Goal: Task Accomplishment & Management: Manage account settings

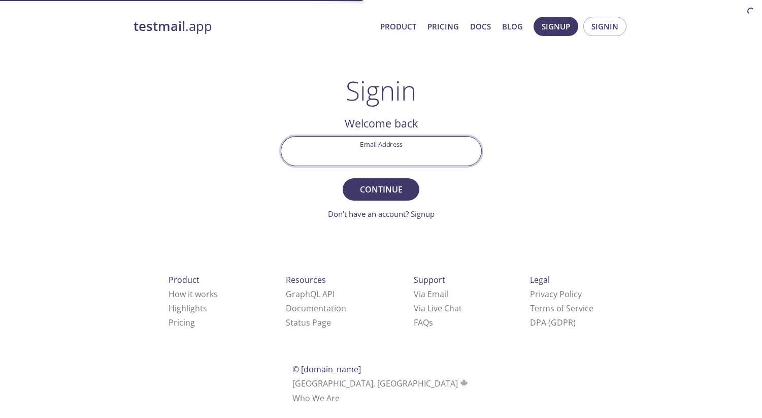
click at [388, 152] on input "Email Address" at bounding box center [381, 151] width 200 height 29
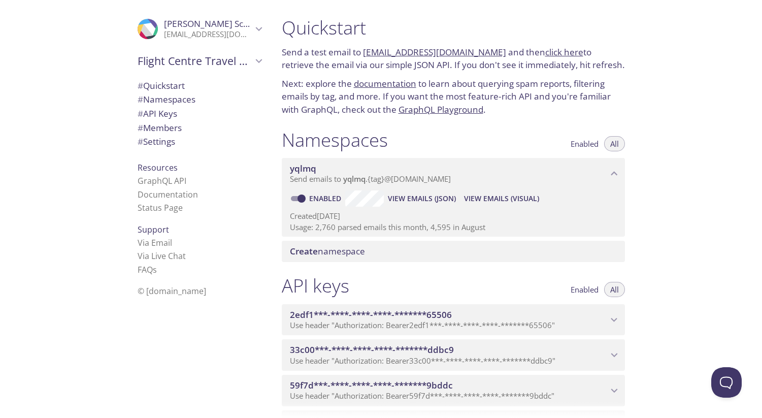
click at [259, 63] on icon "Flight Centre Travel Group - Digital Commerce" at bounding box center [258, 60] width 13 height 13
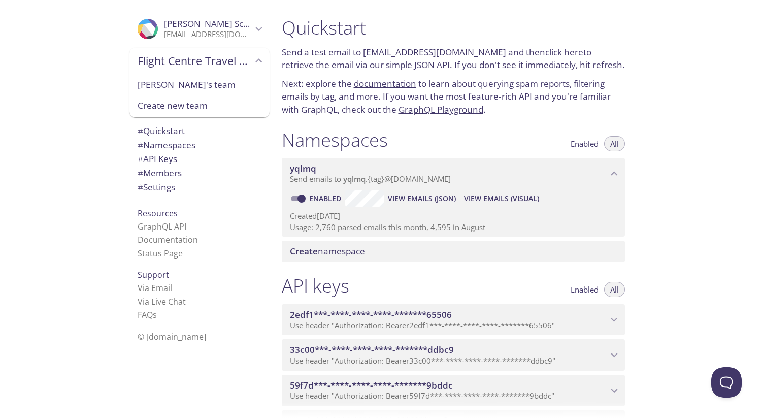
click at [163, 171] on span "# Members" at bounding box center [160, 173] width 44 height 12
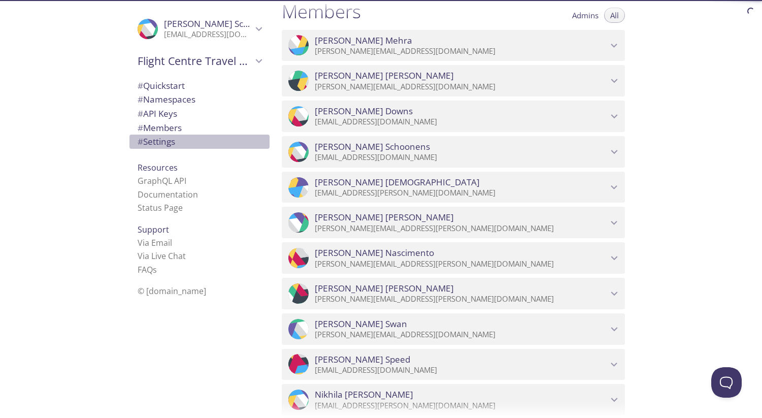
click at [168, 146] on span "# Settings" at bounding box center [157, 142] width 38 height 12
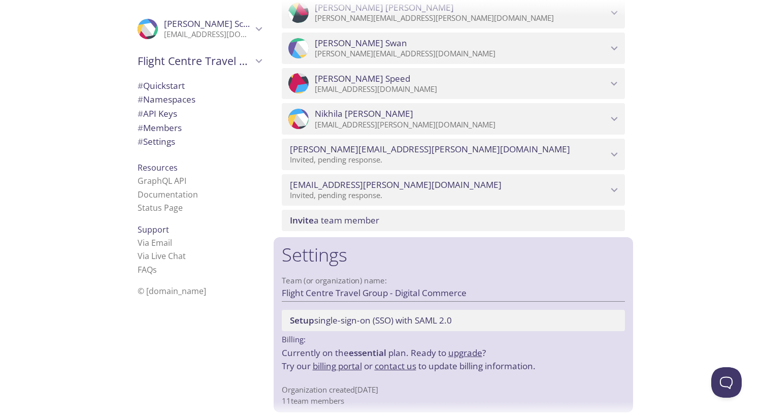
scroll to position [871, 0]
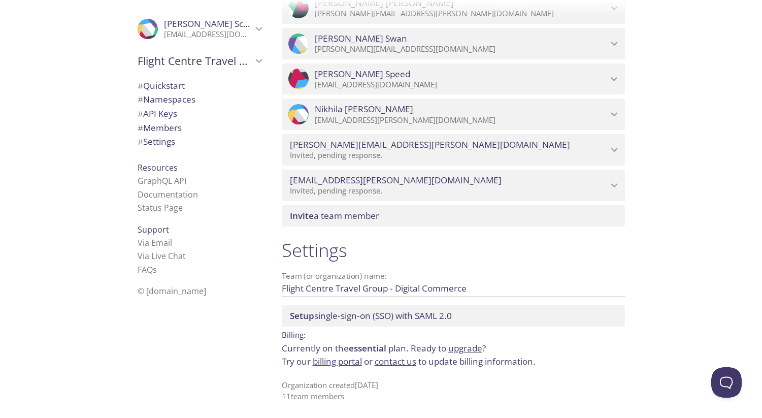
click at [335, 361] on link "billing portal" at bounding box center [337, 362] width 49 height 12
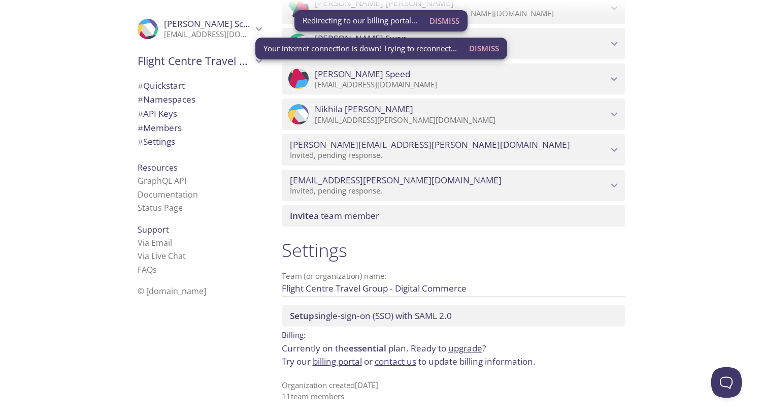
click at [335, 361] on link "billing portal" at bounding box center [337, 362] width 49 height 12
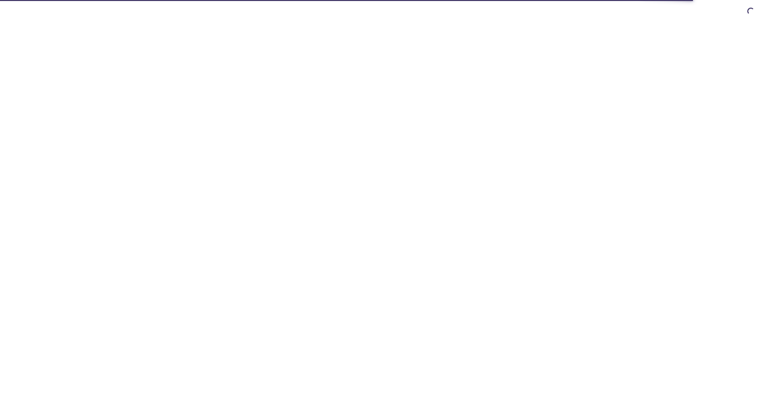
click at [365, 0] on html at bounding box center [381, 0] width 762 height 0
